Goal: Task Accomplishment & Management: Use online tool/utility

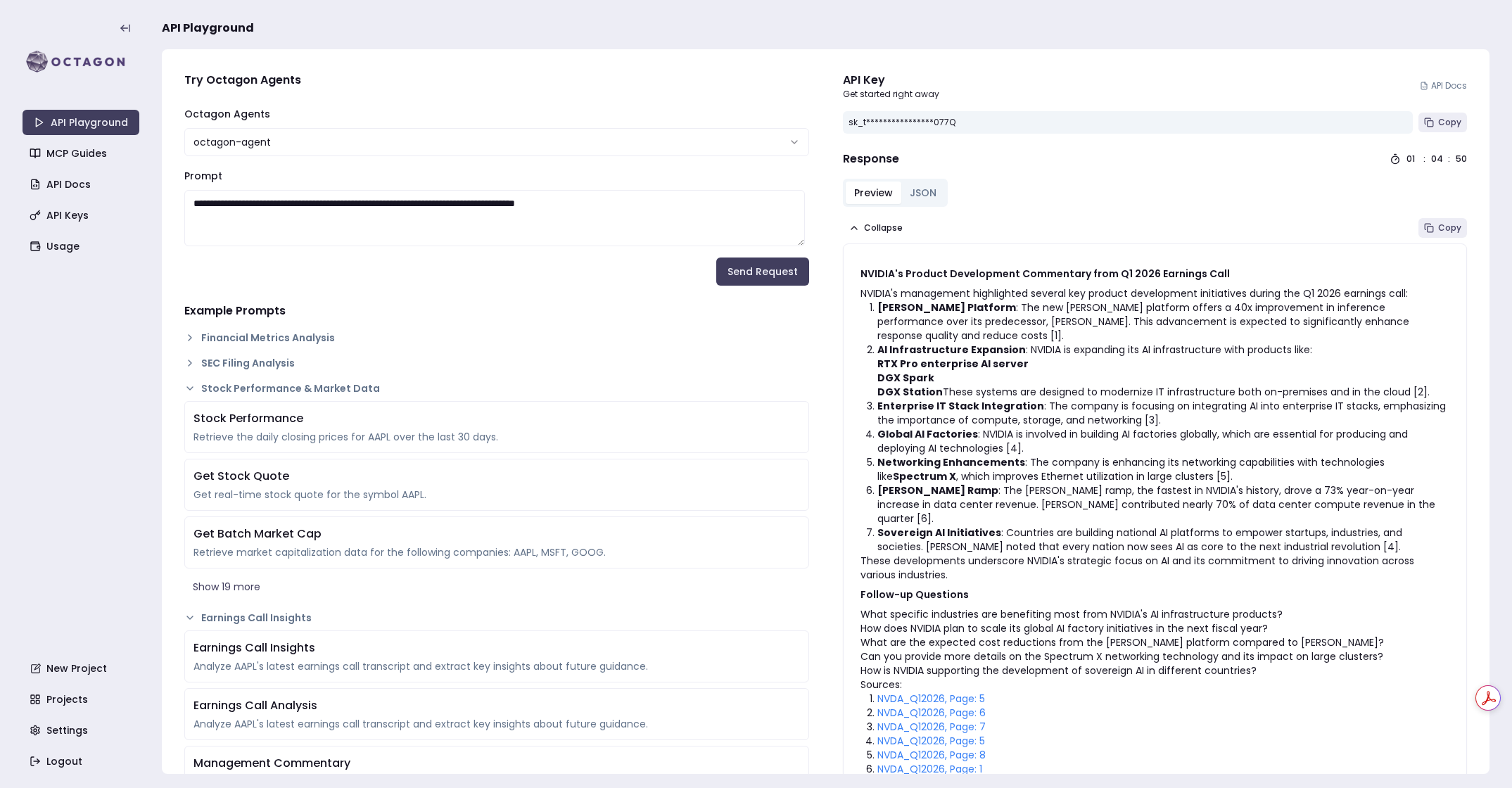
click at [256, 142] on html "**********" at bounding box center [756, 394] width 1512 height 788
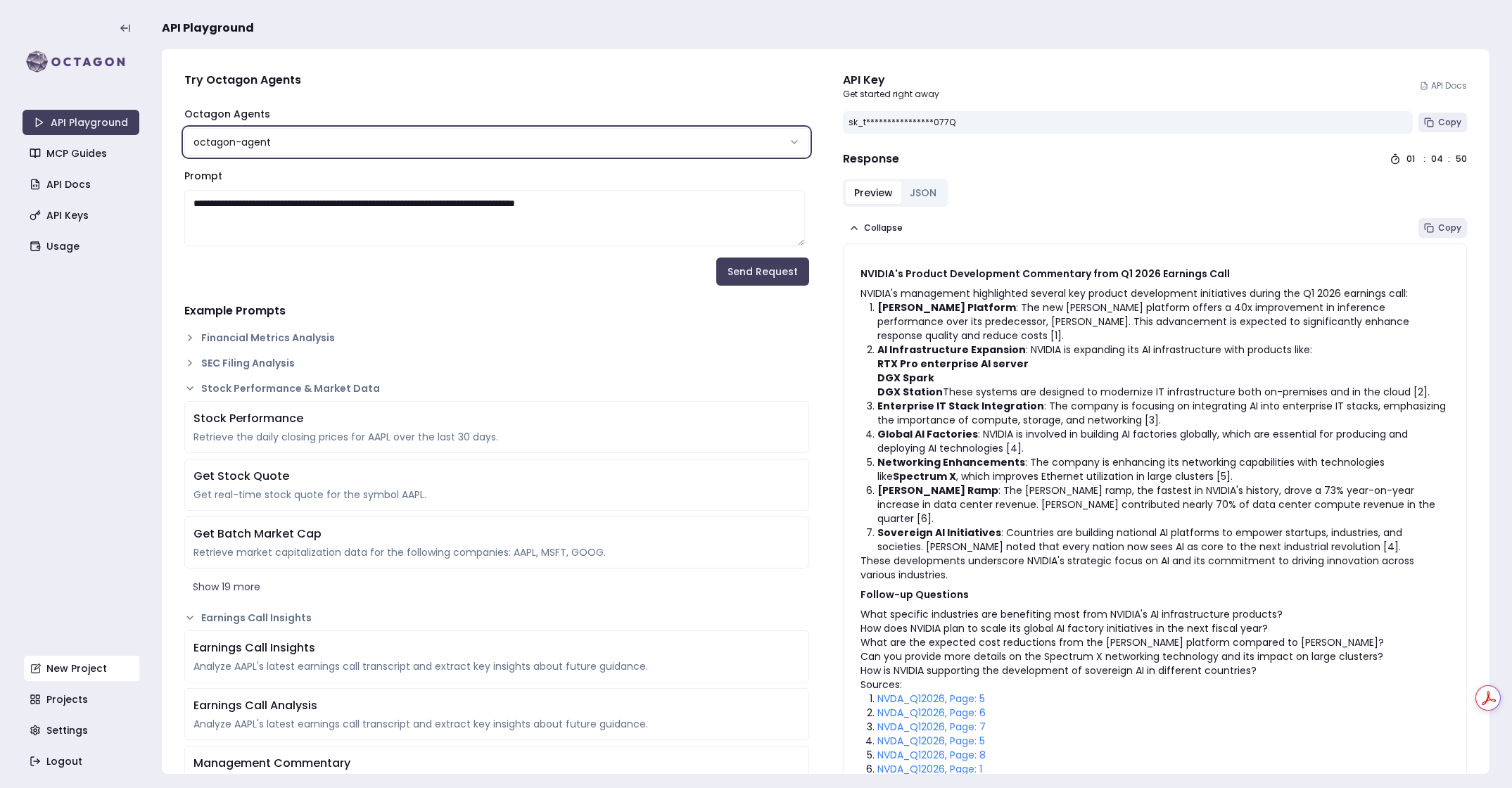
click at [80, 668] on link "New Project" at bounding box center [82, 669] width 116 height 25
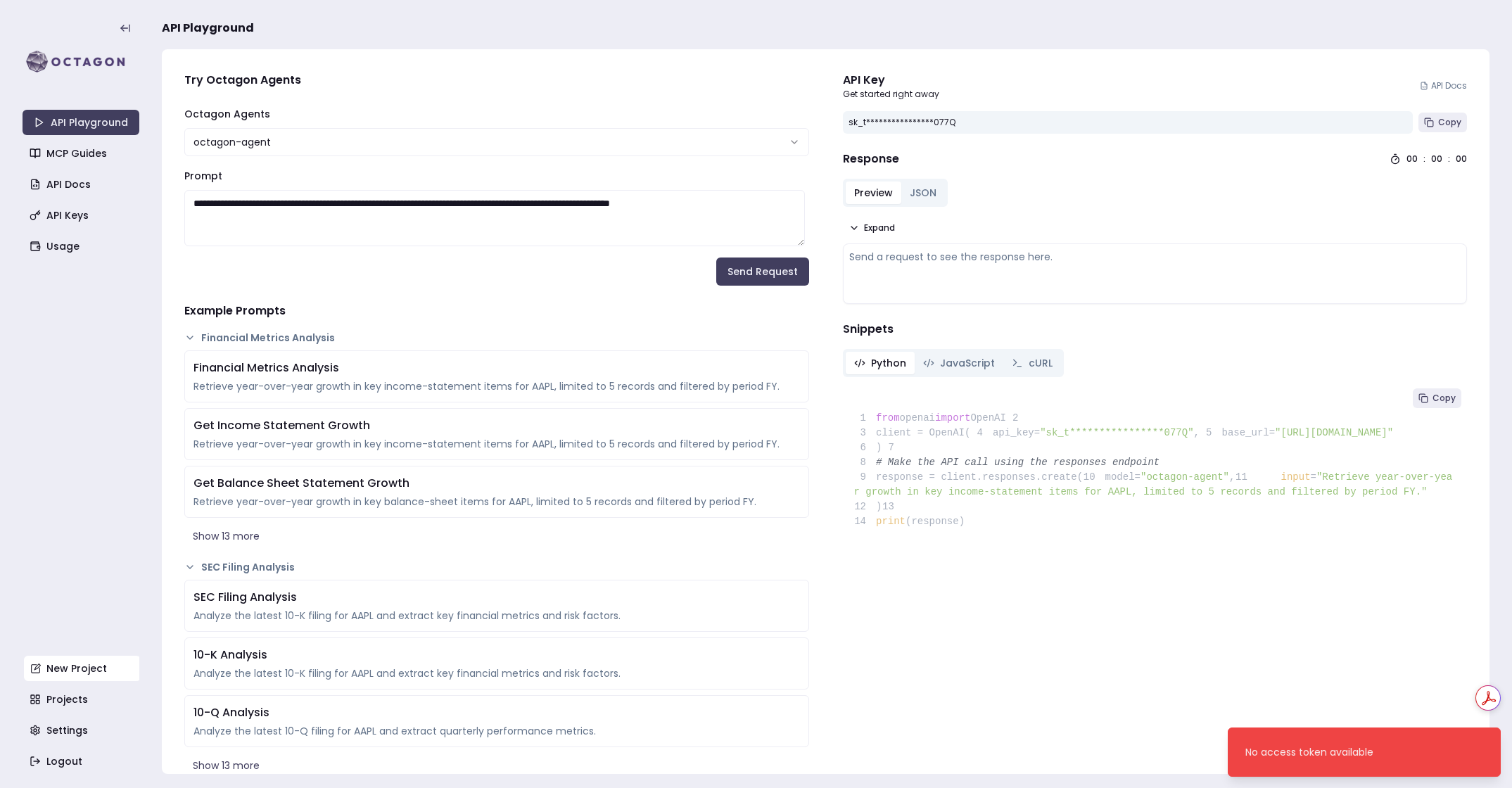
click at [67, 669] on link "New Project" at bounding box center [82, 669] width 116 height 25
click at [68, 668] on link "New Project" at bounding box center [82, 669] width 116 height 25
